Goal: Find specific page/section: Find specific page/section

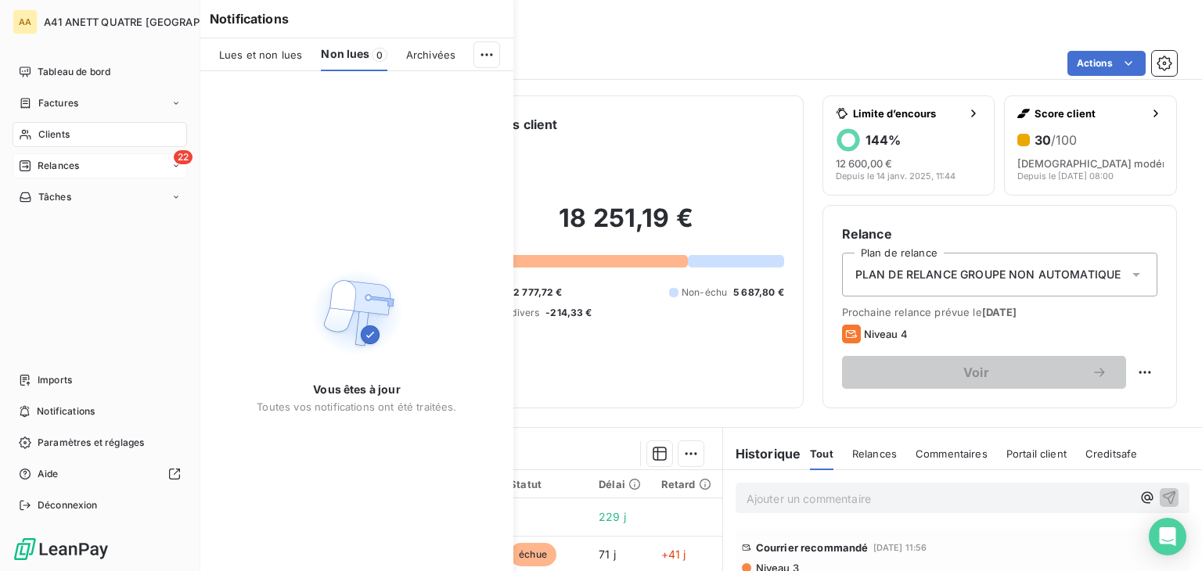
click at [49, 168] on span "Relances" at bounding box center [58, 166] width 41 height 14
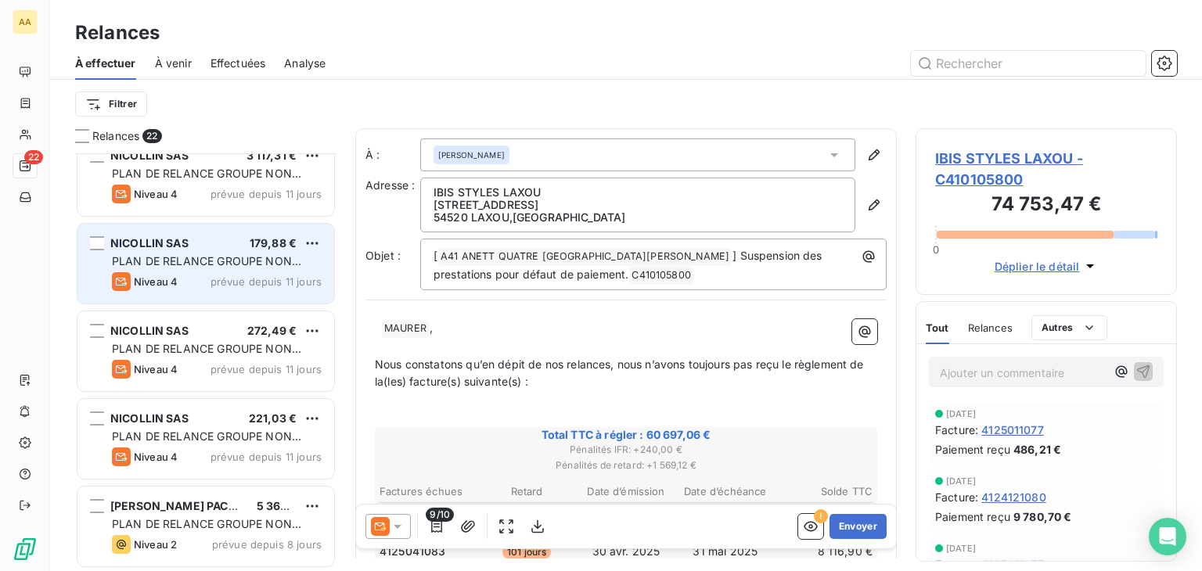
scroll to position [1276, 0]
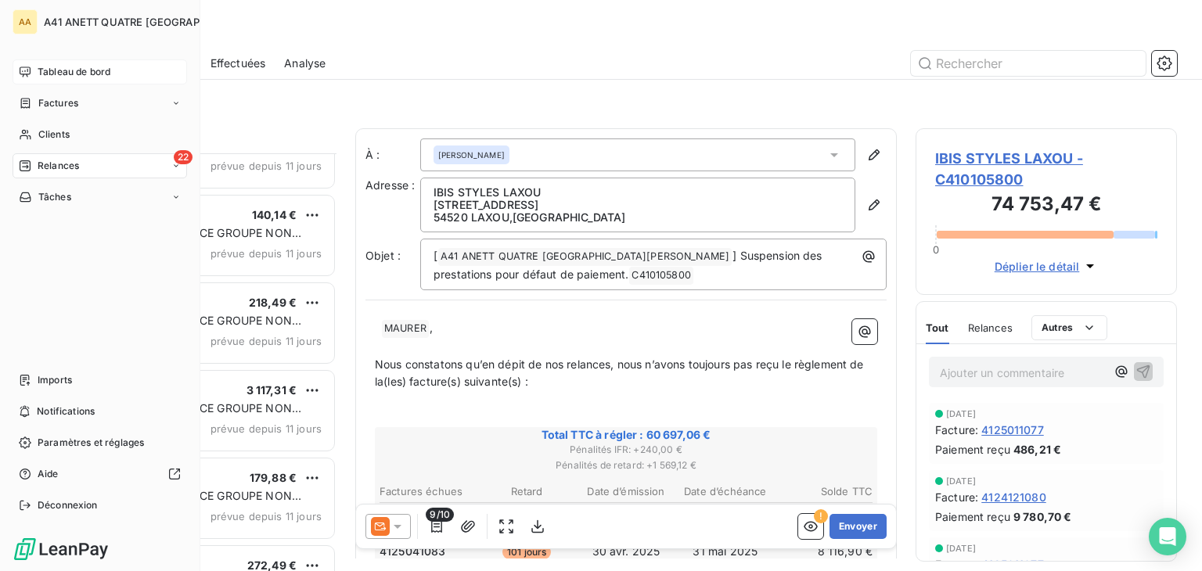
click at [48, 69] on span "Tableau de bord" at bounding box center [74, 72] width 73 height 14
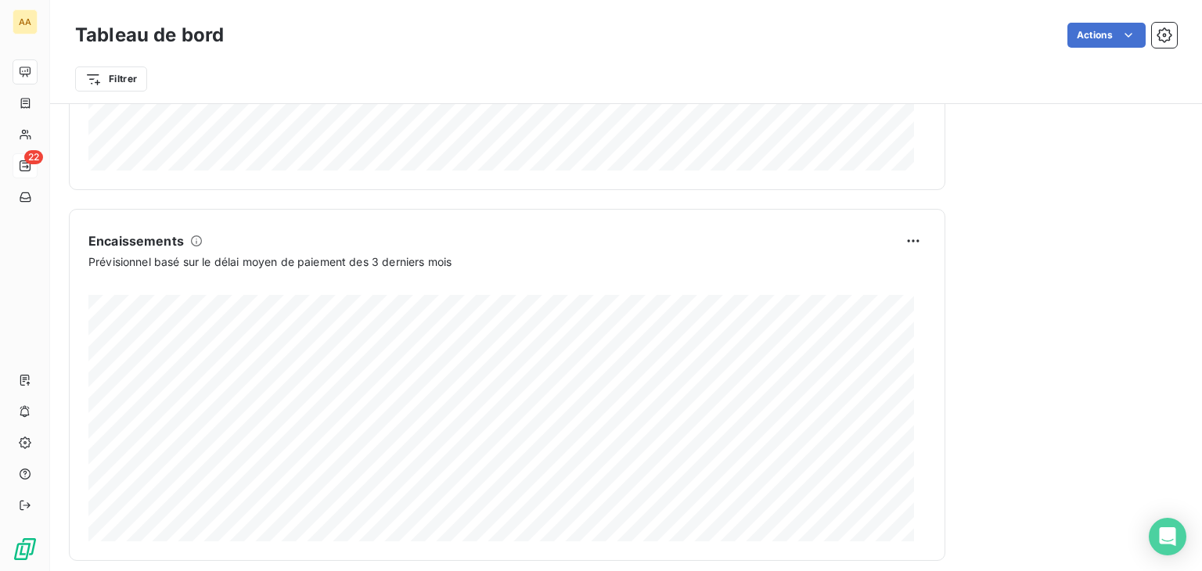
scroll to position [954, 0]
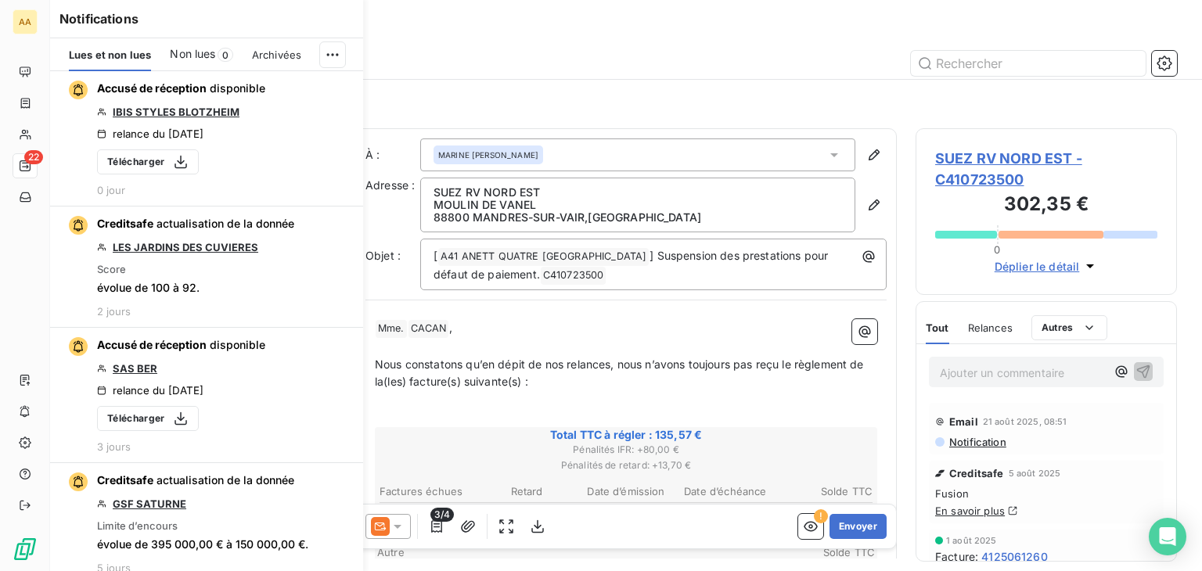
scroll to position [405, 249]
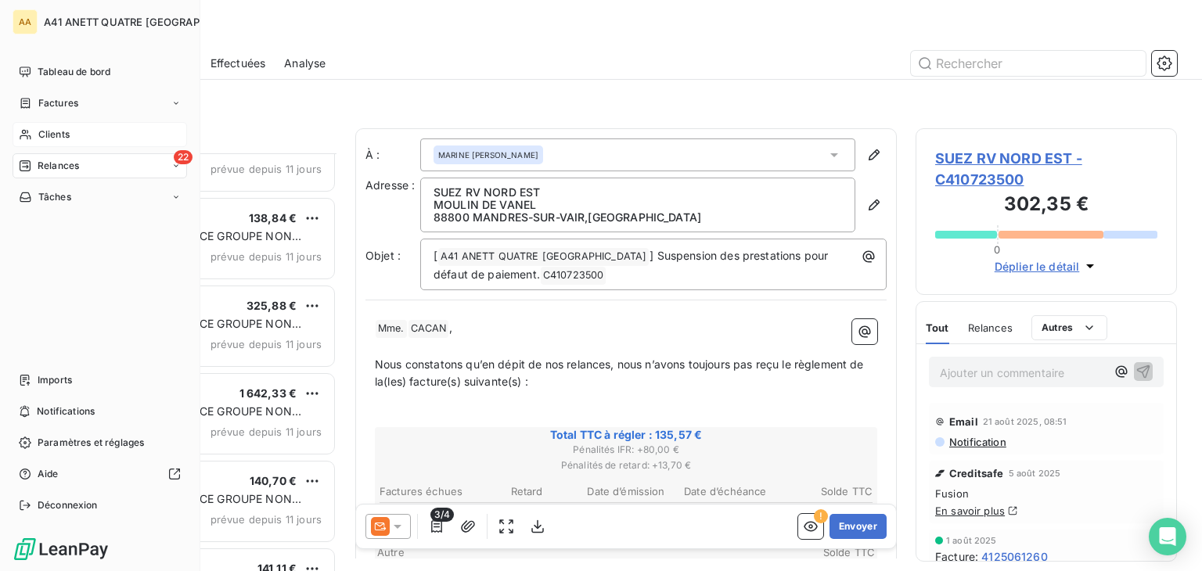
click at [59, 128] on span "Clients" at bounding box center [53, 135] width 31 height 14
click at [65, 135] on span "Clients" at bounding box center [53, 135] width 31 height 14
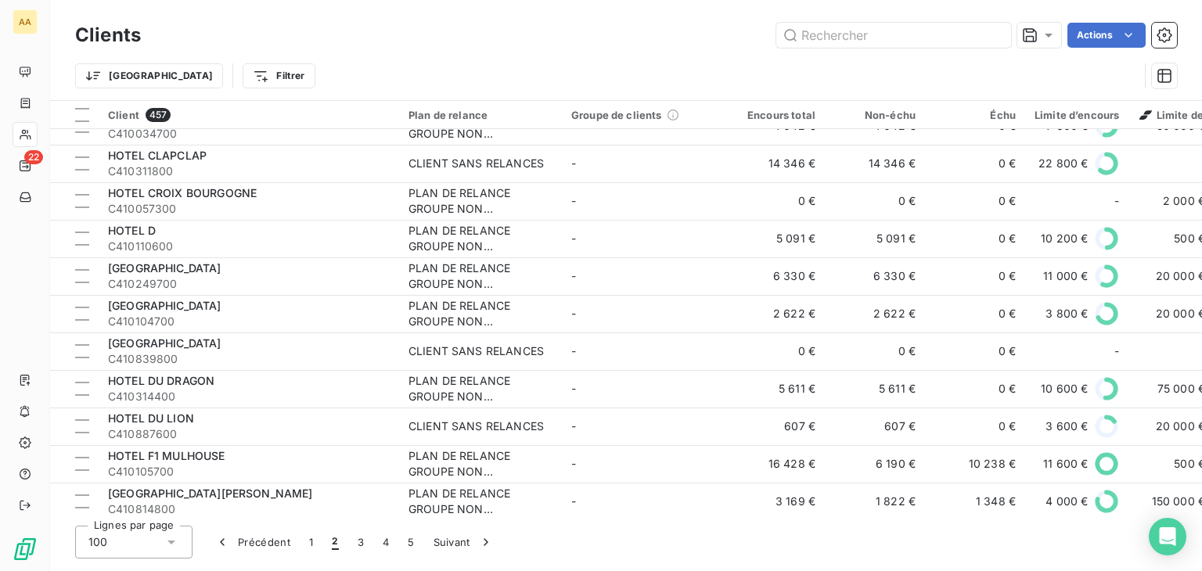
scroll to position [3379, 0]
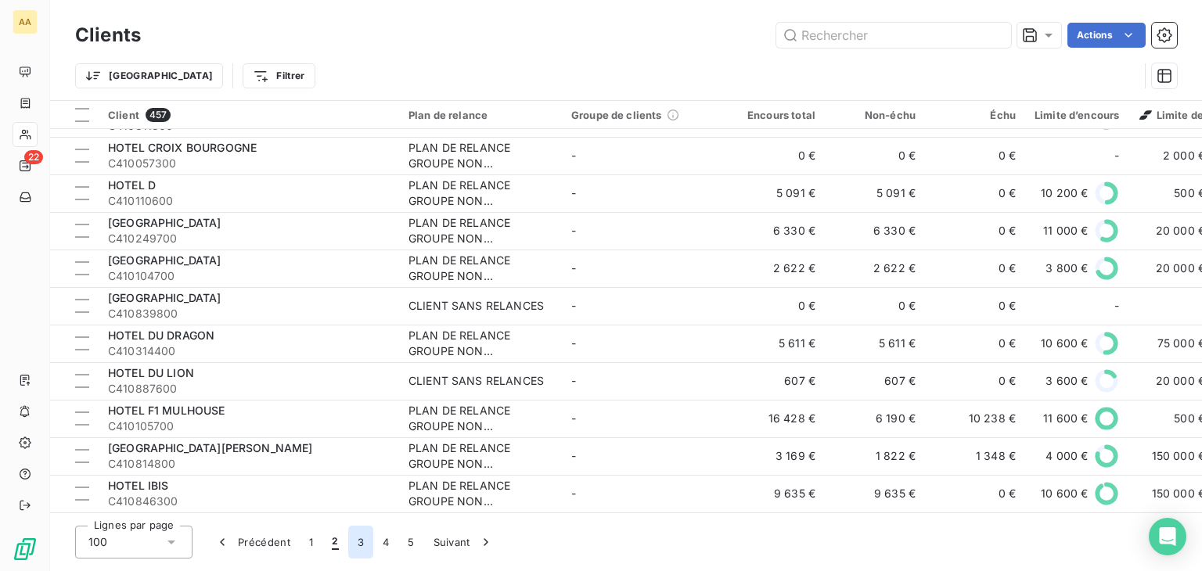
click at [359, 535] on button "3" at bounding box center [360, 542] width 25 height 33
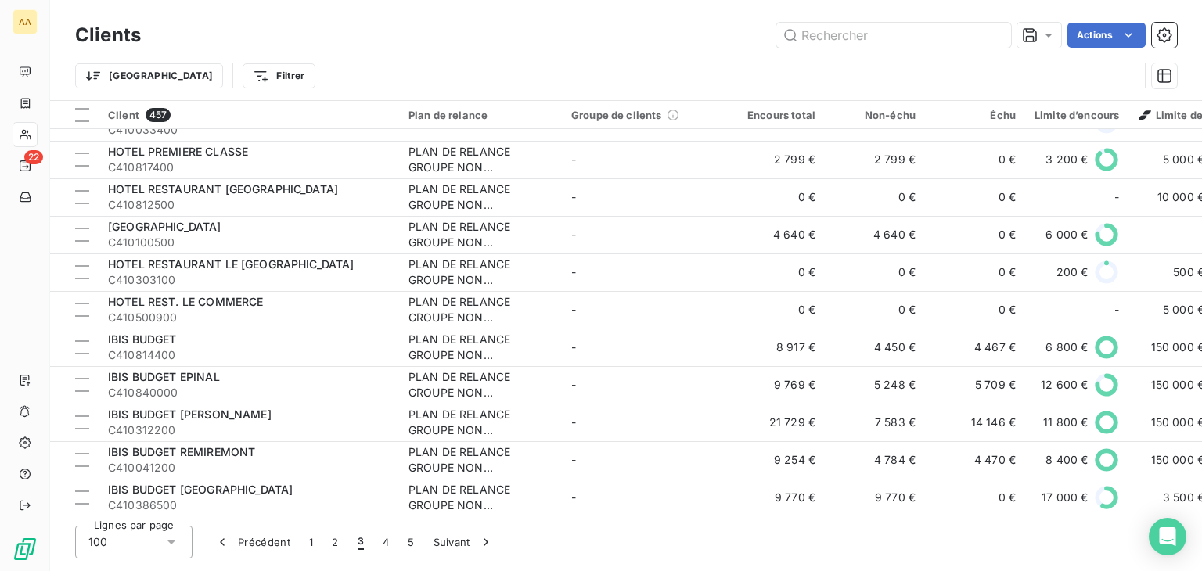
scroll to position [0, 0]
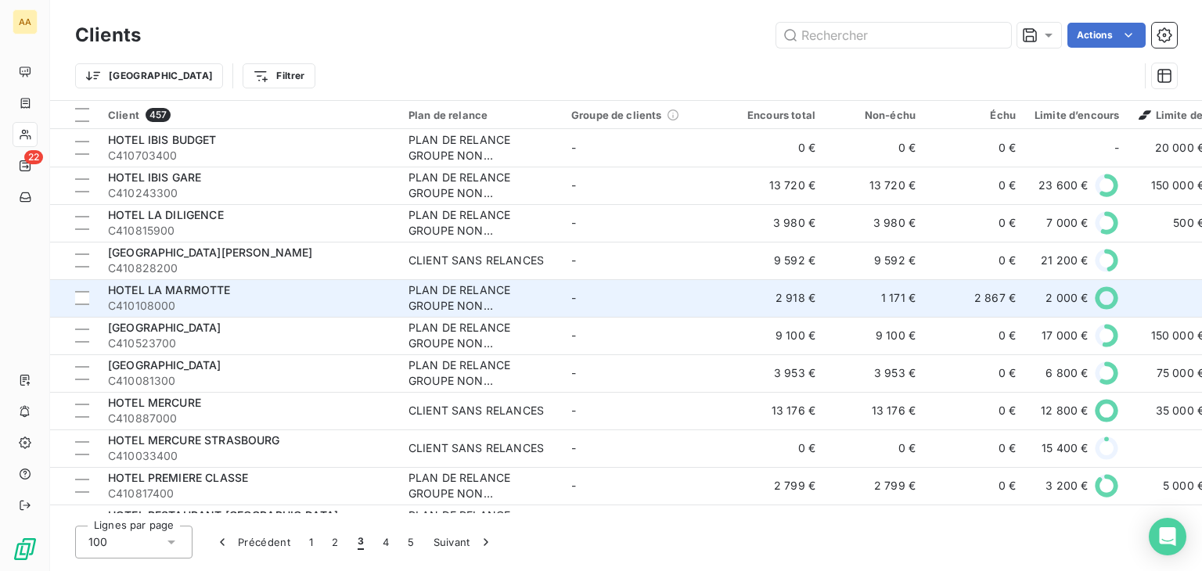
click at [232, 285] on div "HOTEL LA MARMOTTE" at bounding box center [249, 291] width 282 height 16
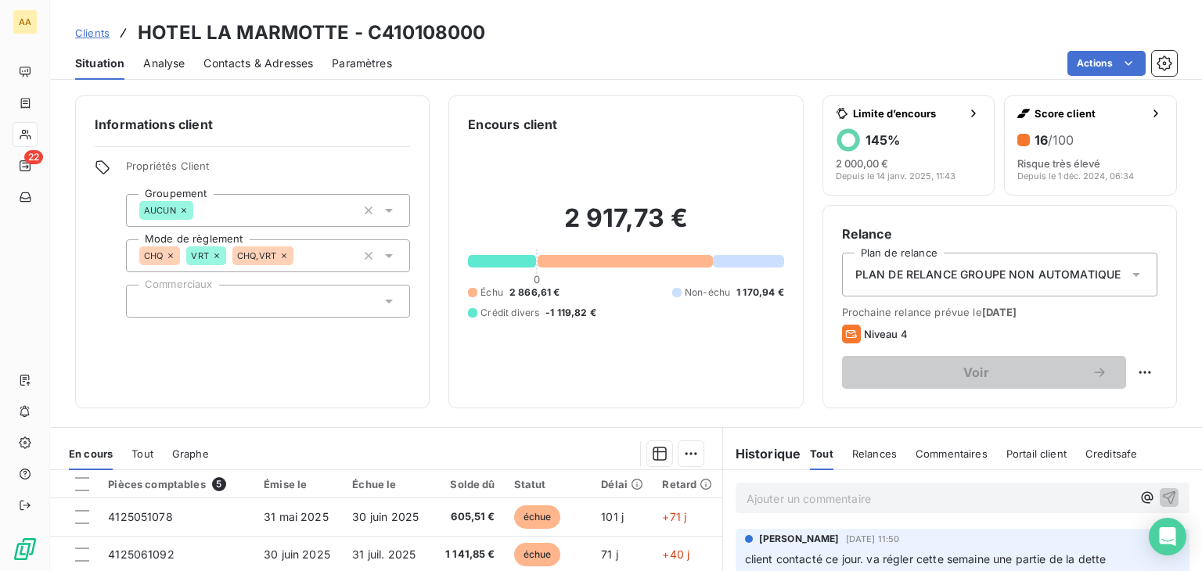
scroll to position [157, 0]
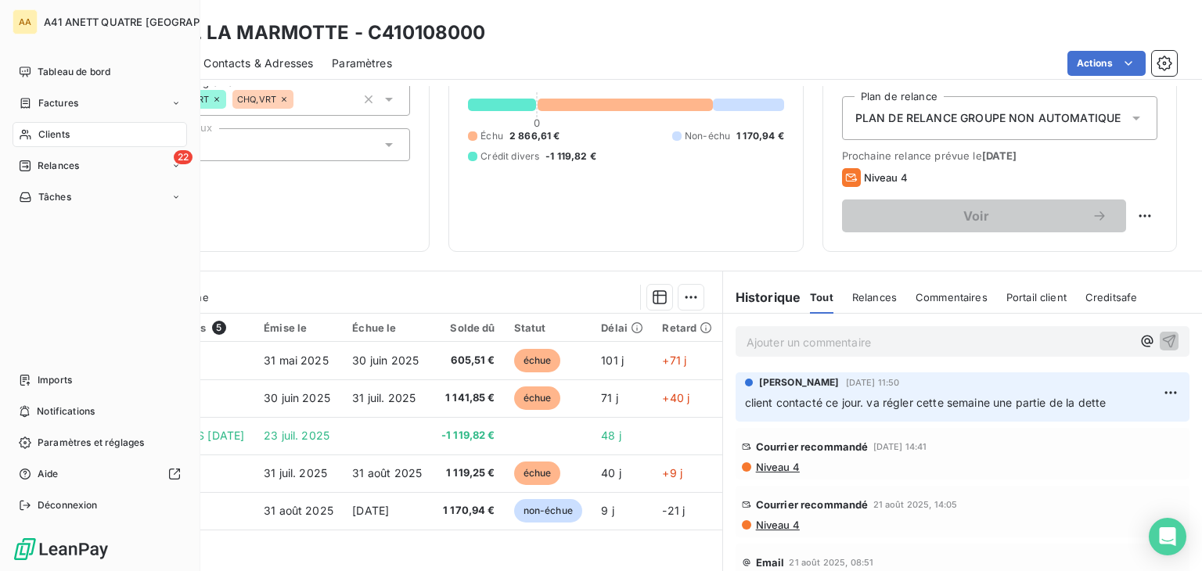
click at [41, 132] on span "Clients" at bounding box center [53, 135] width 31 height 14
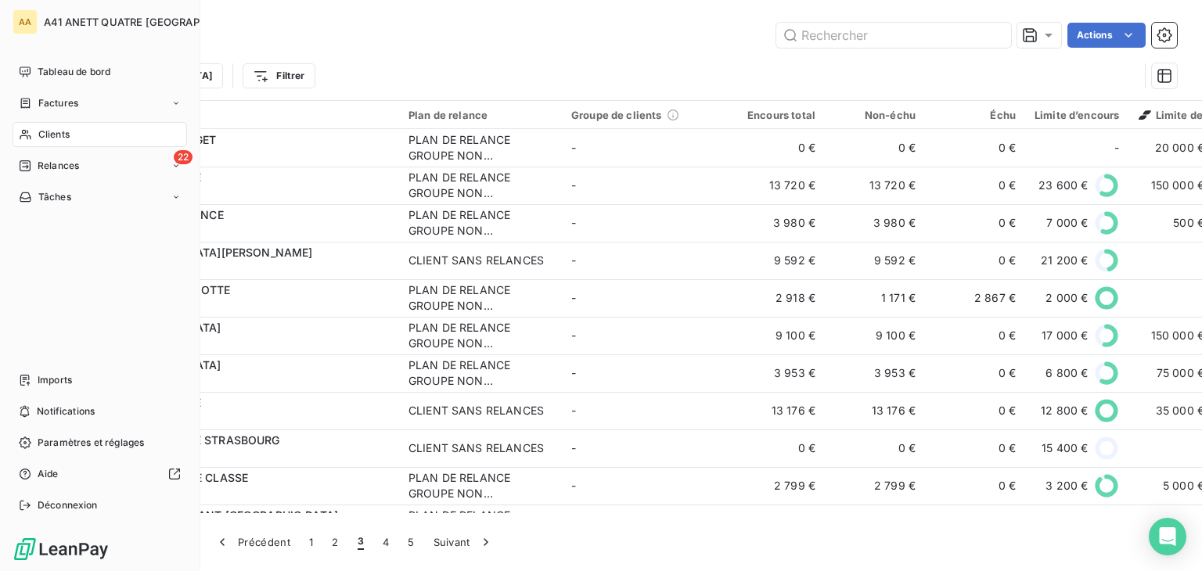
click at [50, 137] on span "Clients" at bounding box center [53, 135] width 31 height 14
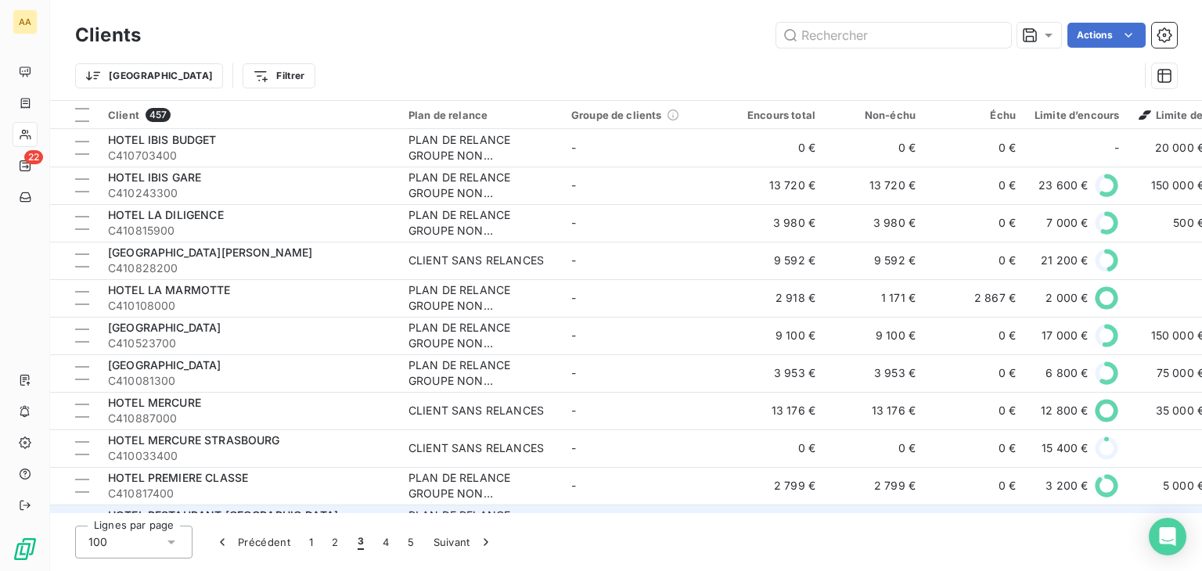
scroll to position [157, 0]
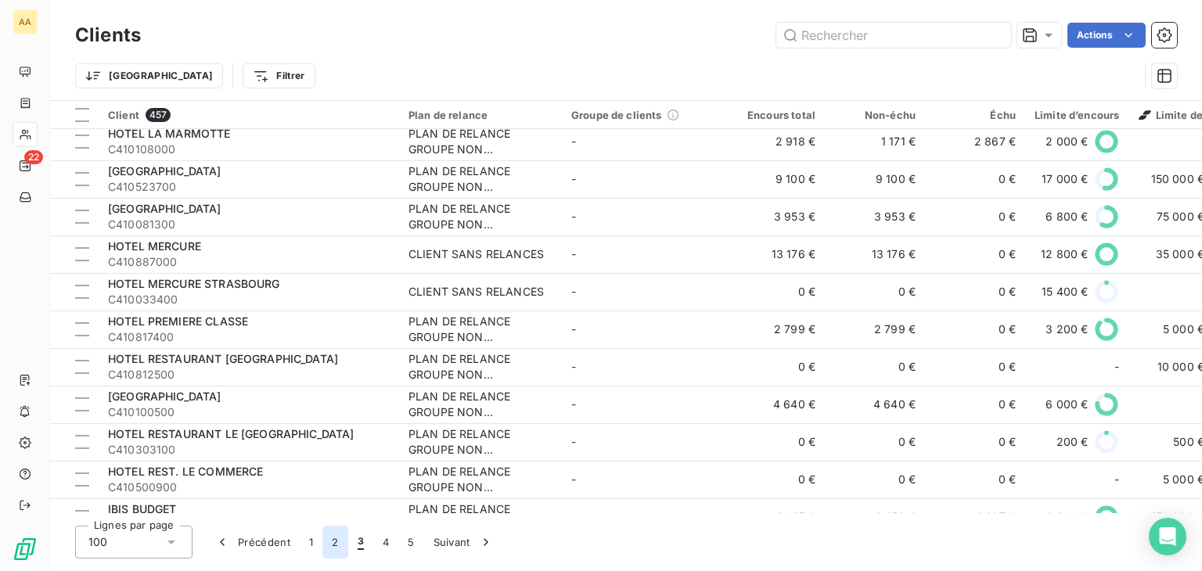
click at [335, 542] on button "2" at bounding box center [334, 542] width 25 height 33
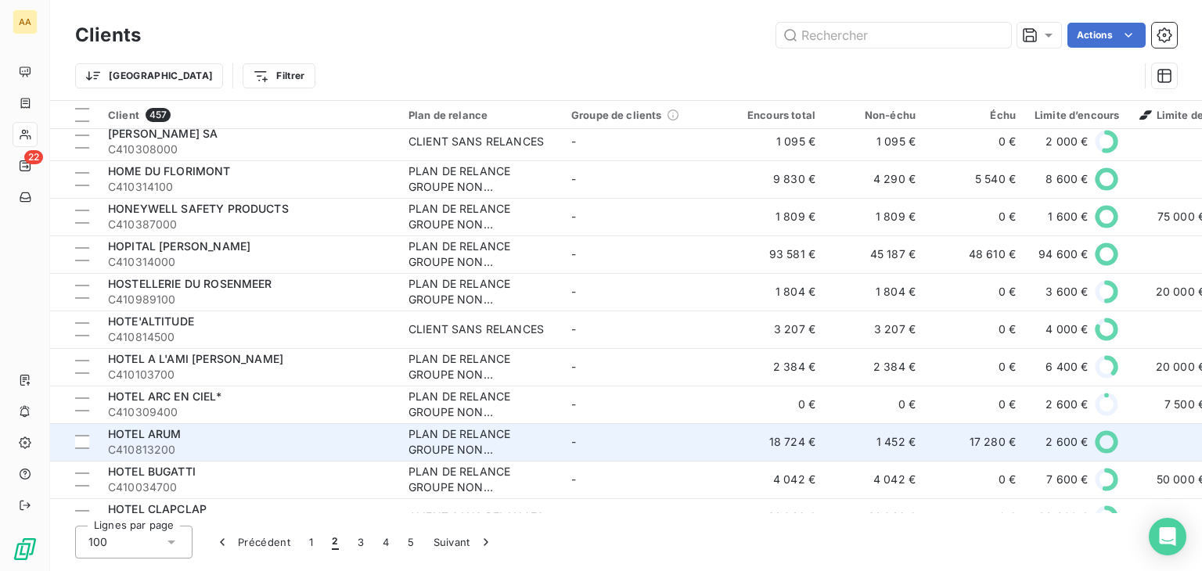
scroll to position [3379, 0]
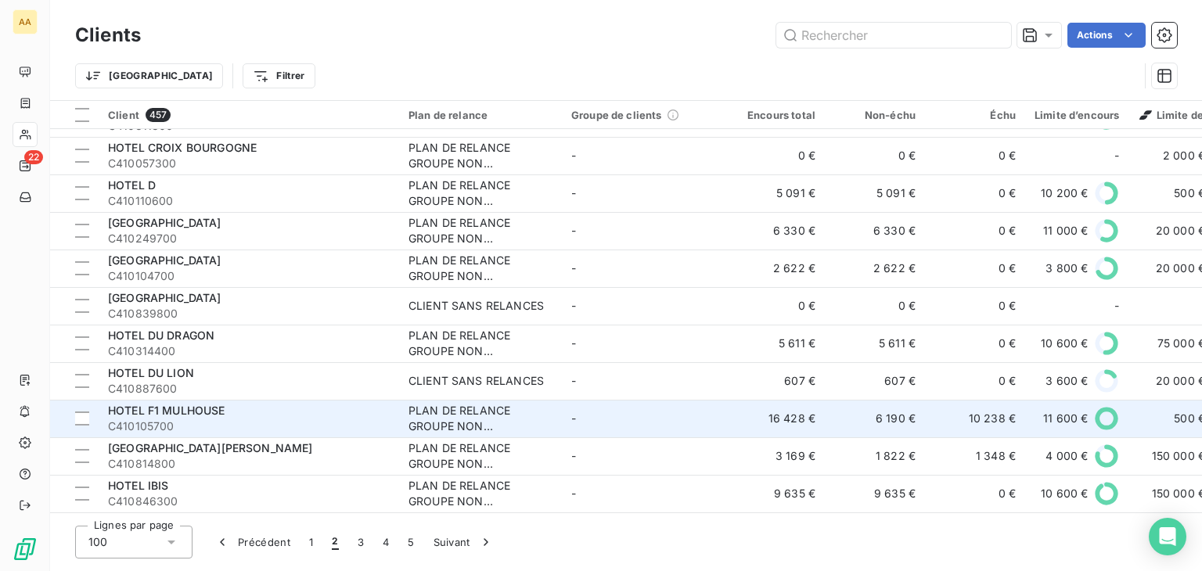
click at [299, 419] on span "C410105700" at bounding box center [249, 427] width 282 height 16
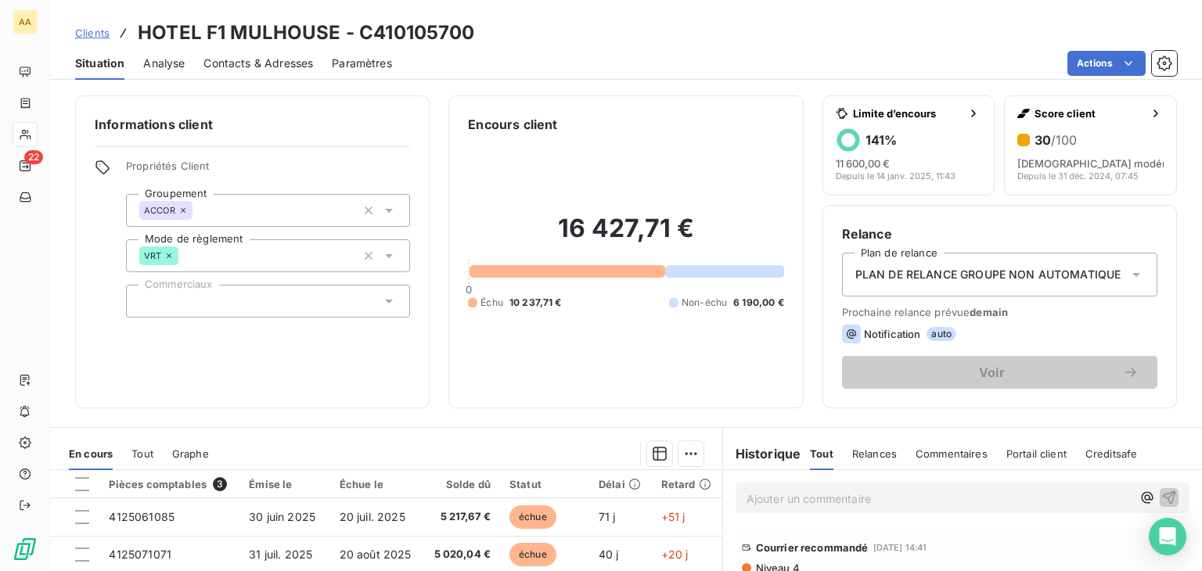
click at [804, 505] on p "Ajouter un commentaire ﻿" at bounding box center [939, 499] width 385 height 20
click at [1111, 497] on div "directrice contacté ce jour. service comptabilité va faire le nécessaire" at bounding box center [963, 498] width 432 height 20
click at [1110, 497] on div "directrice contacté ce jour. service comptabilité va faire le nécessaire" at bounding box center [963, 498] width 432 height 20
click at [1109, 495] on span "directrice contacté ce jour. service comptabilité va faire le nécessaire" at bounding box center [928, 497] width 363 height 13
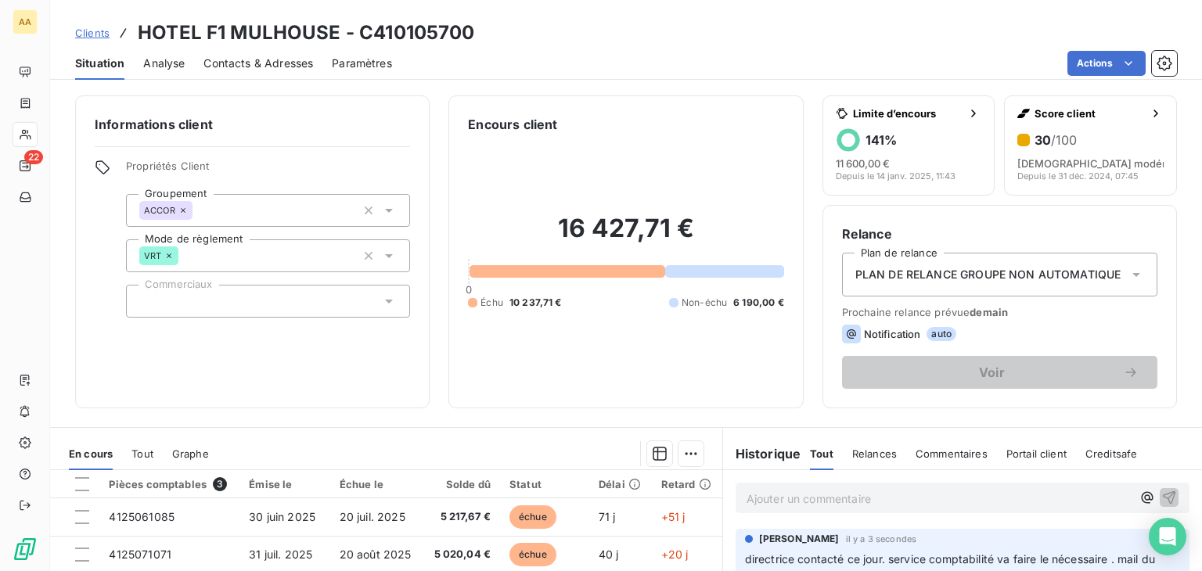
click at [850, 494] on p "Ajouter un commentaire ﻿" at bounding box center [939, 499] width 385 height 20
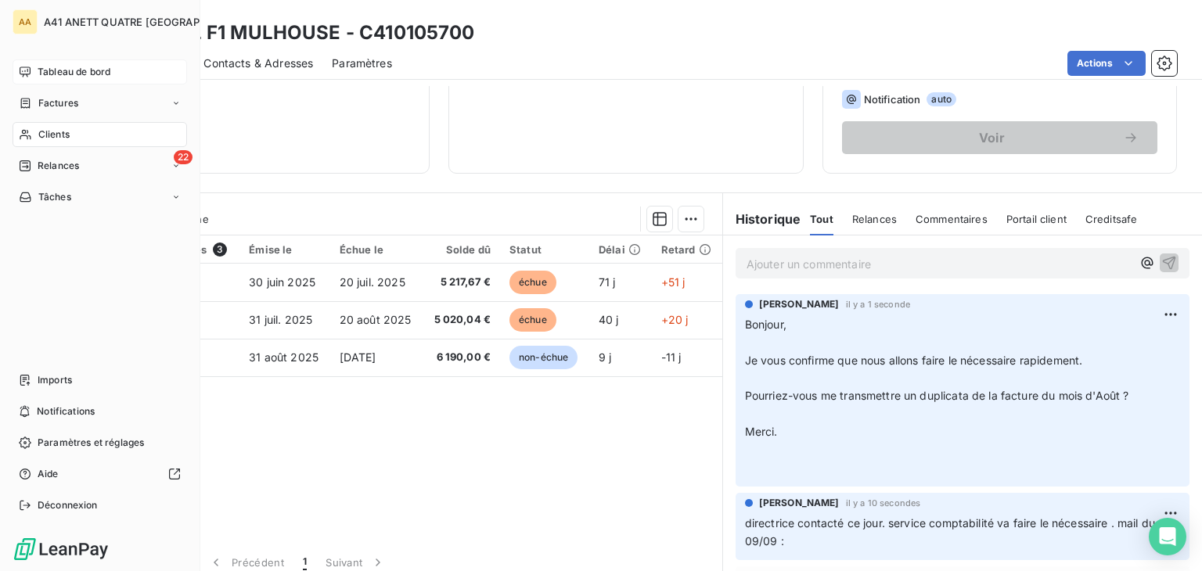
click at [49, 63] on div "Tableau de bord" at bounding box center [100, 71] width 175 height 25
